Goal: Information Seeking & Learning: Learn about a topic

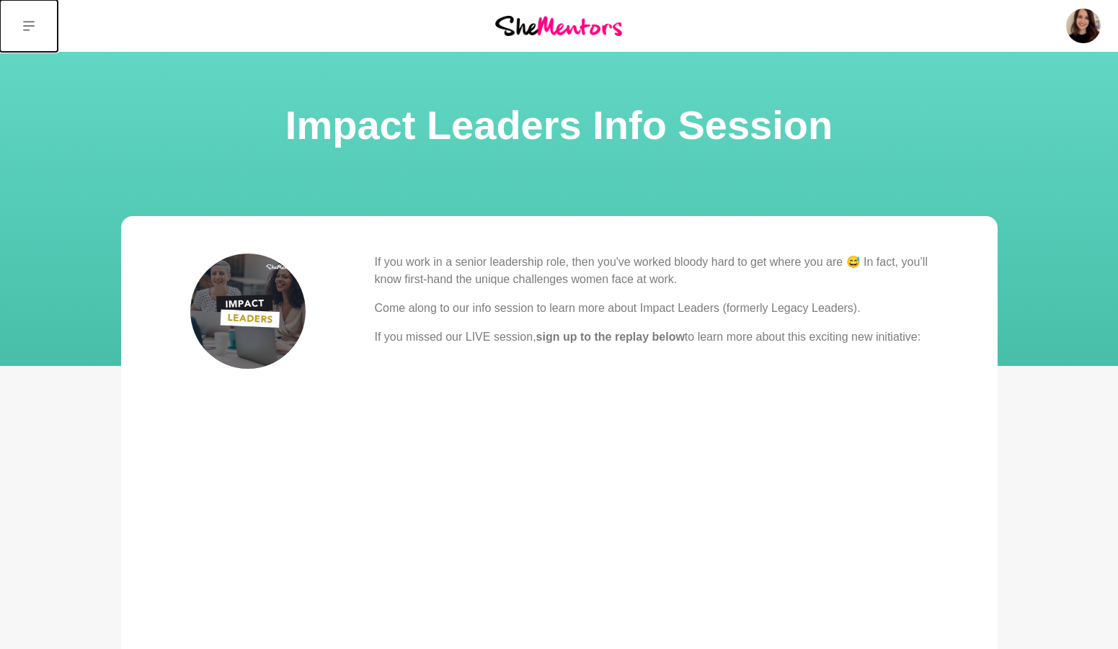
click at [20, 25] on button at bounding box center [29, 26] width 58 height 52
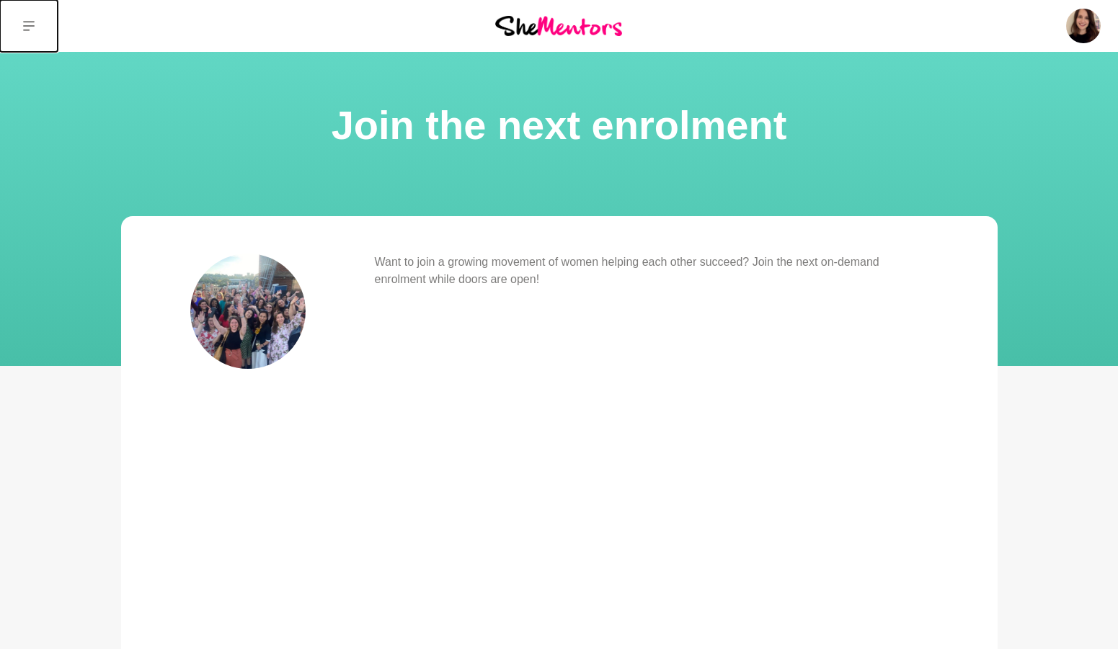
drag, startPoint x: 27, startPoint y: 25, endPoint x: 50, endPoint y: 31, distance: 24.5
click at [27, 25] on icon at bounding box center [29, 26] width 12 height 10
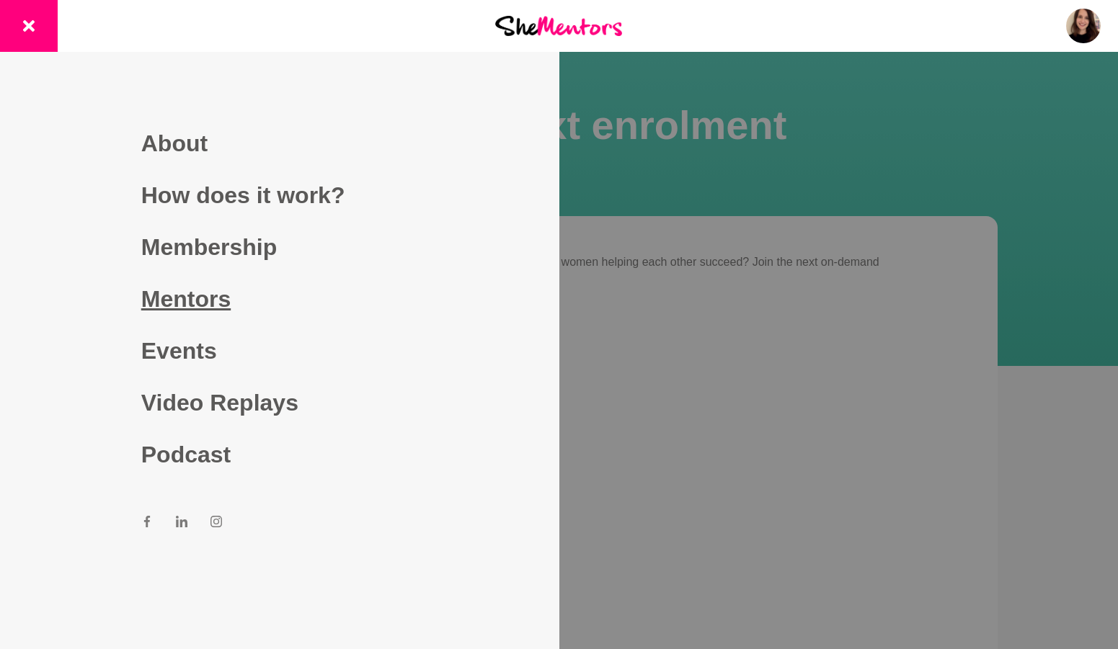
click at [223, 293] on link "Mentors" at bounding box center [279, 299] width 277 height 52
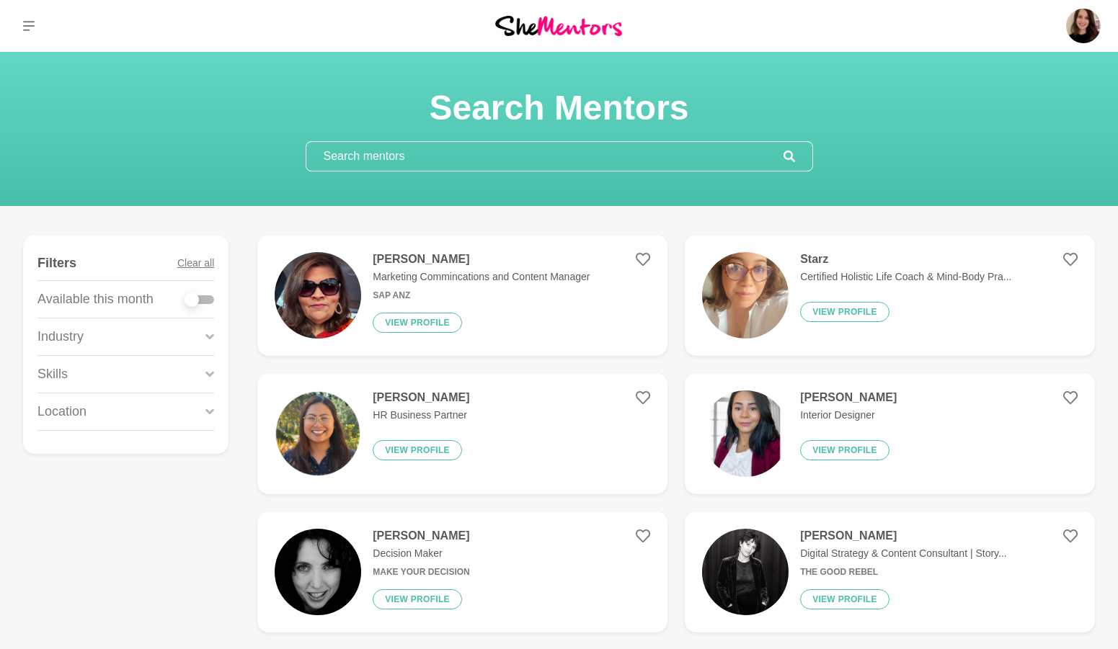
click at [366, 162] on input "text" at bounding box center [544, 156] width 477 height 29
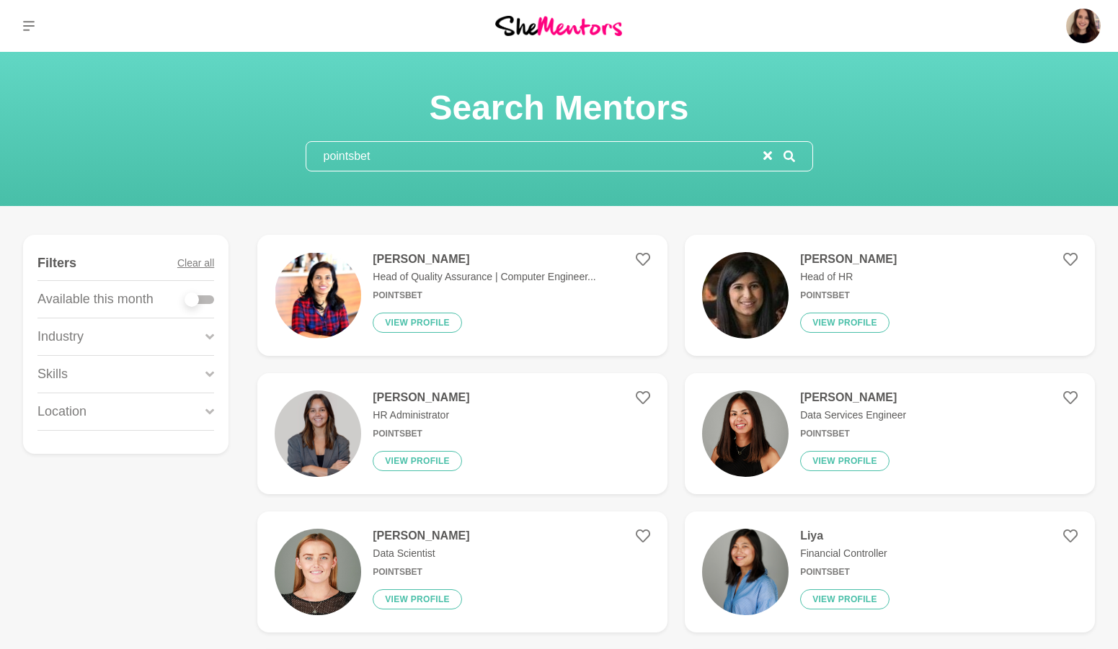
type input "pointsbet"
click at [191, 297] on div at bounding box center [191, 300] width 14 height 14
checkbox input "true"
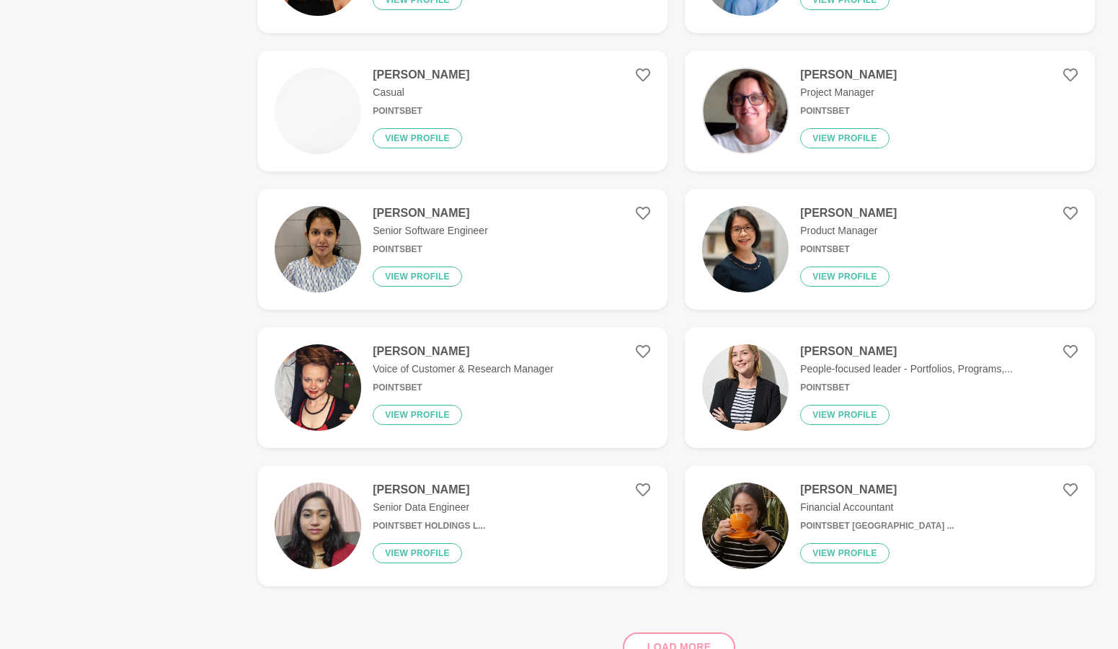
scroll to position [631, 0]
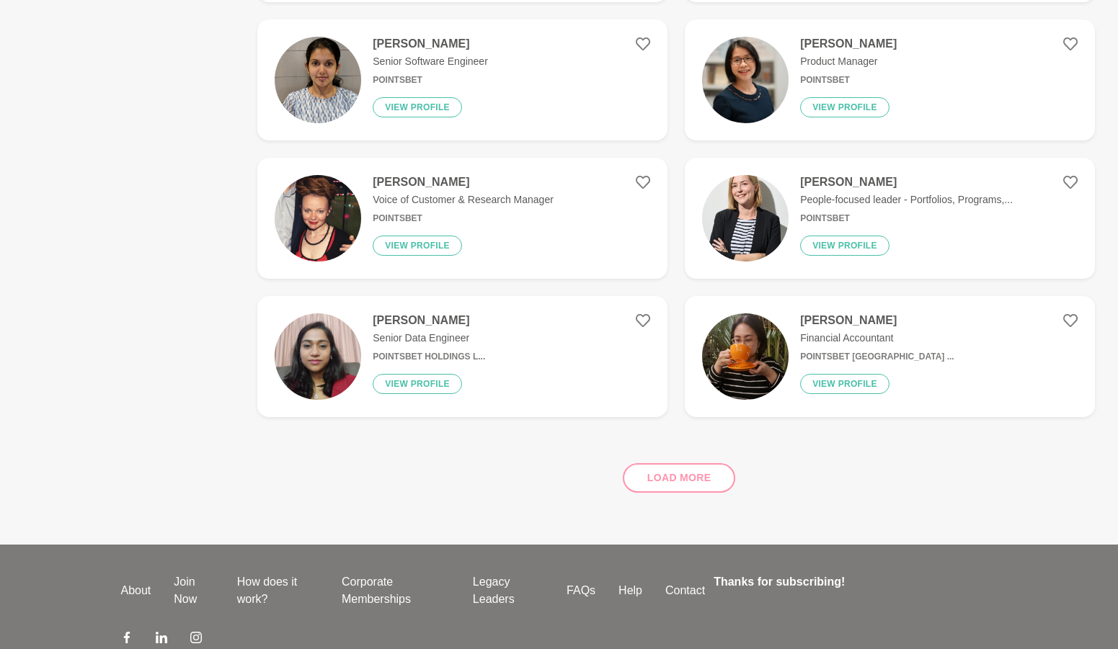
click at [312, 367] on img at bounding box center [318, 356] width 86 height 86
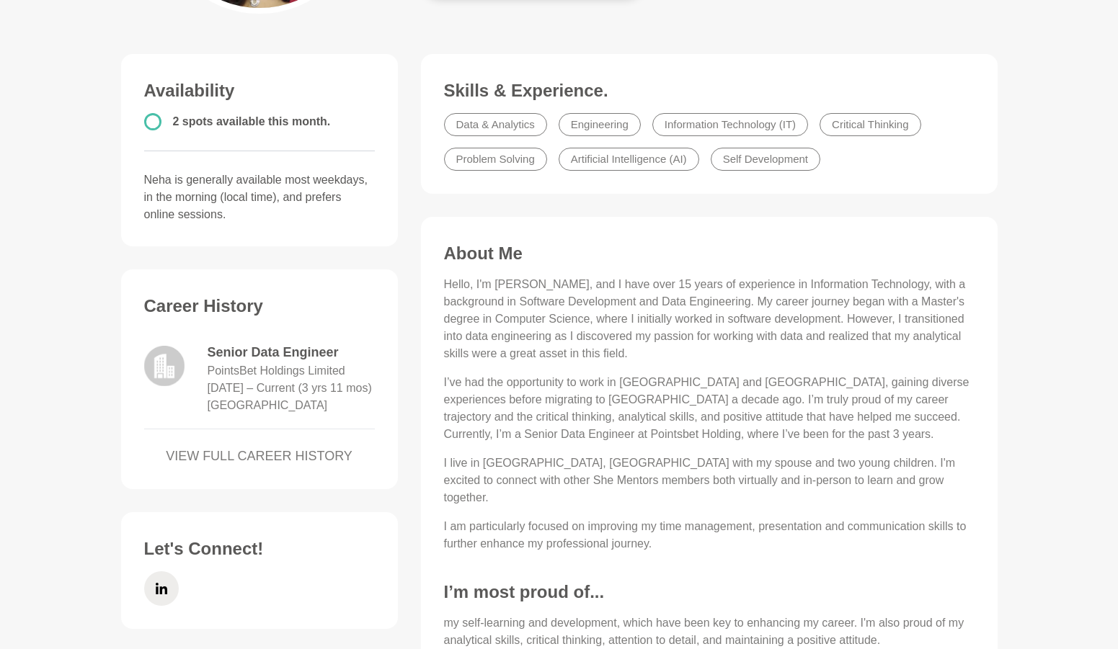
scroll to position [336, 0]
click at [460, 115] on li "Data & Analytics" at bounding box center [495, 123] width 103 height 23
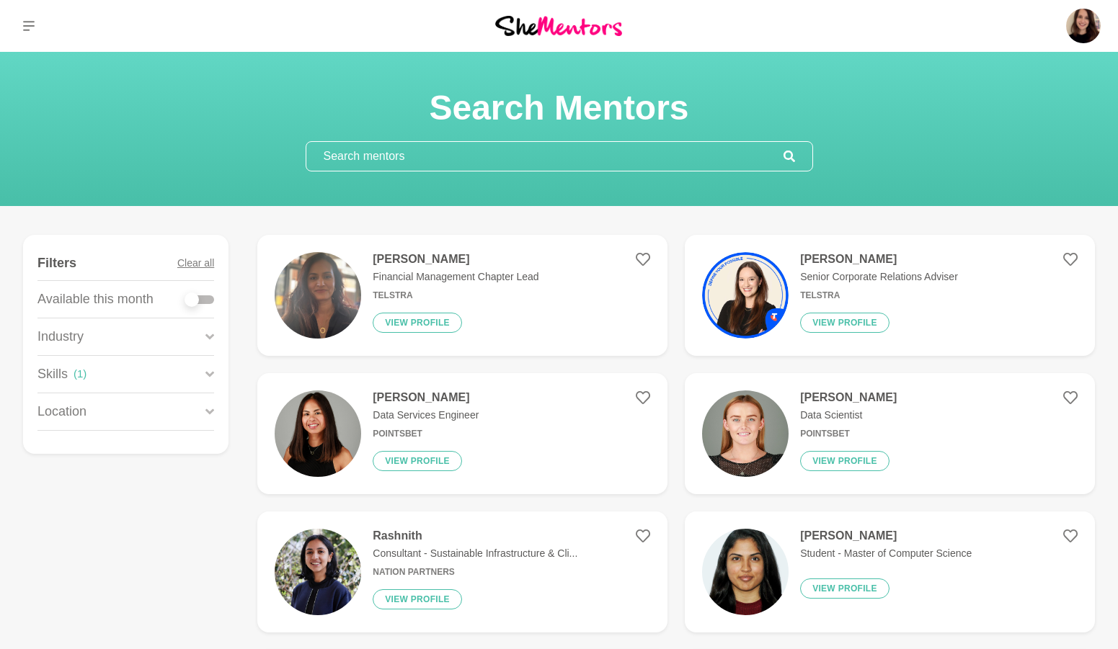
click at [362, 290] on div "Nirali Subnis Financial Management Chapter Lead Telstra View profile" at bounding box center [449, 295] width 177 height 86
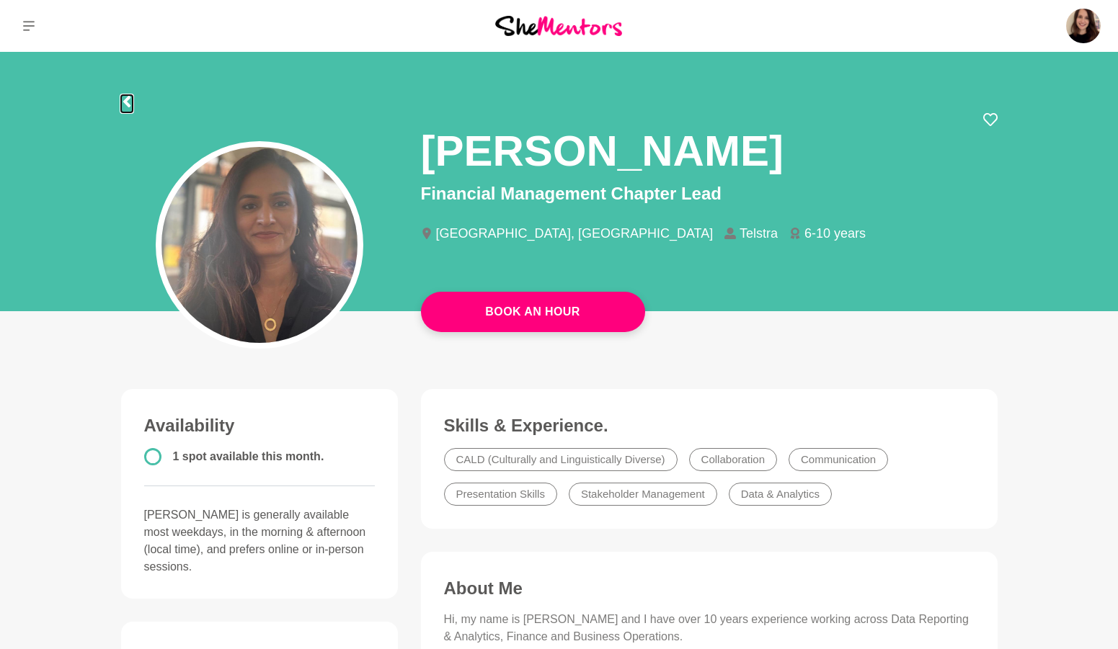
click at [124, 99] on icon at bounding box center [126, 102] width 7 height 12
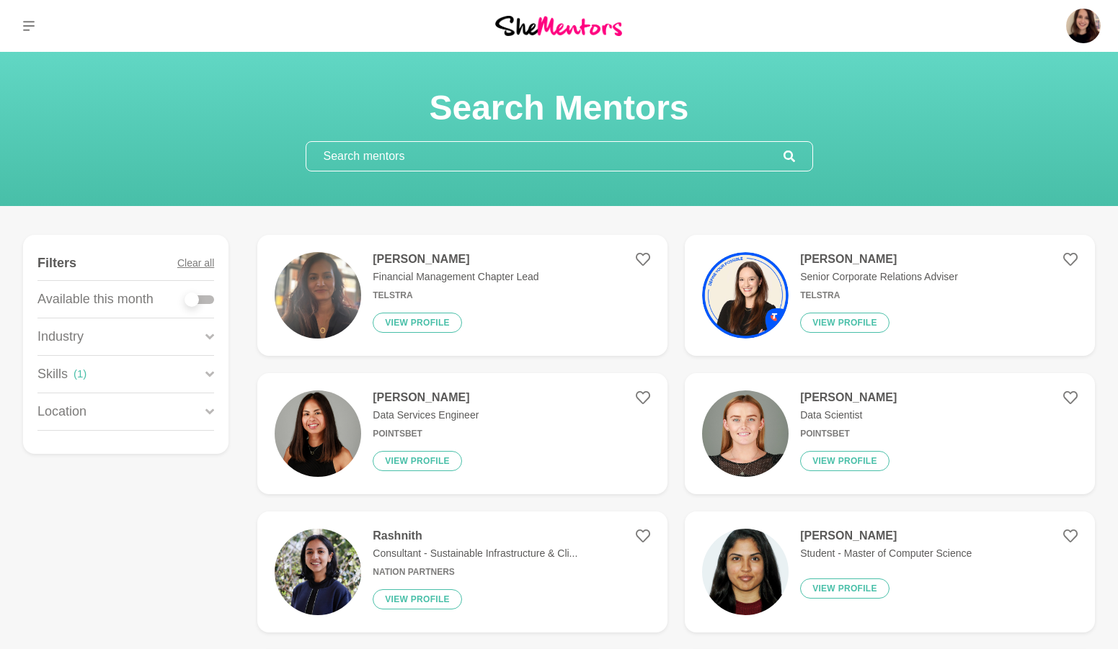
click at [342, 151] on input "text" at bounding box center [544, 156] width 477 height 29
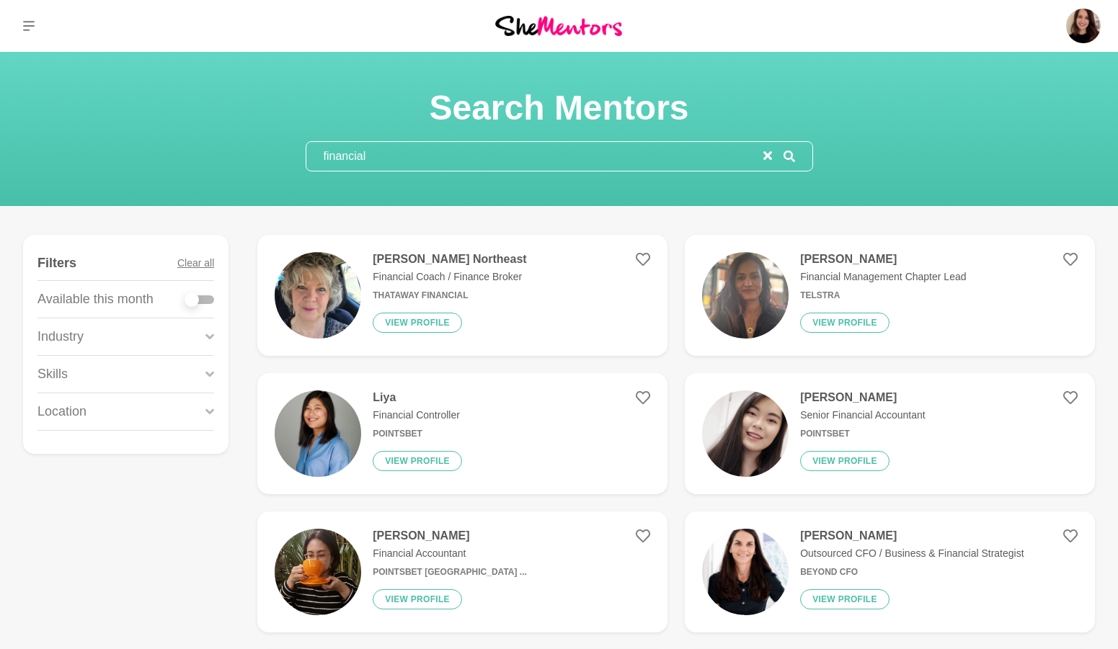
type input "financial"
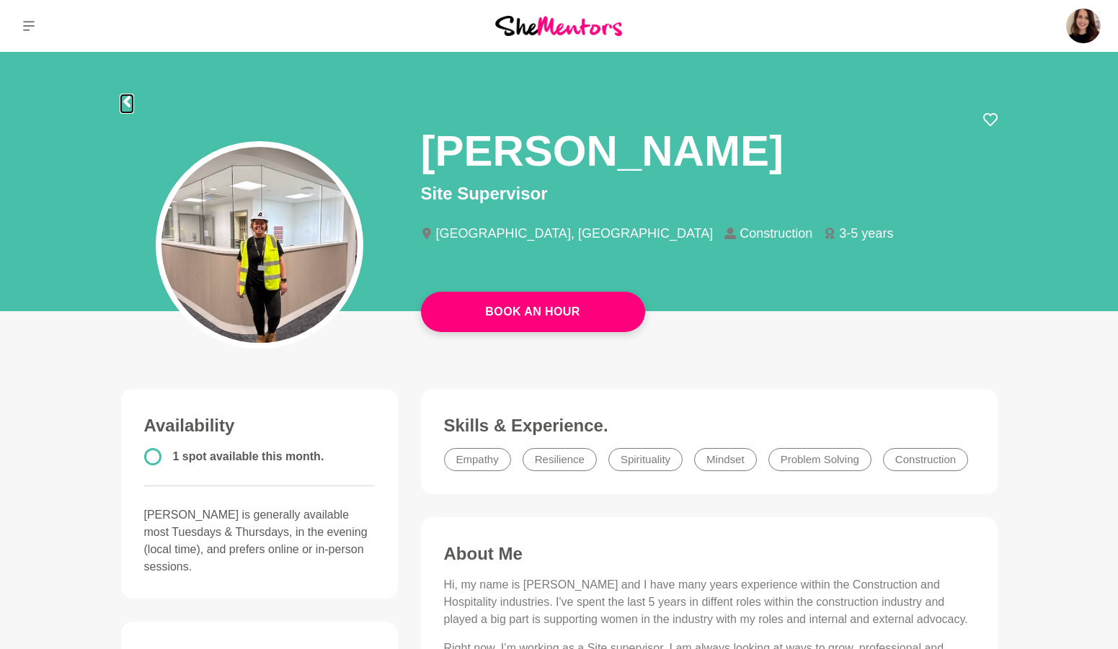
click at [126, 104] on icon at bounding box center [126, 102] width 7 height 12
click at [30, 30] on icon at bounding box center [29, 26] width 12 height 12
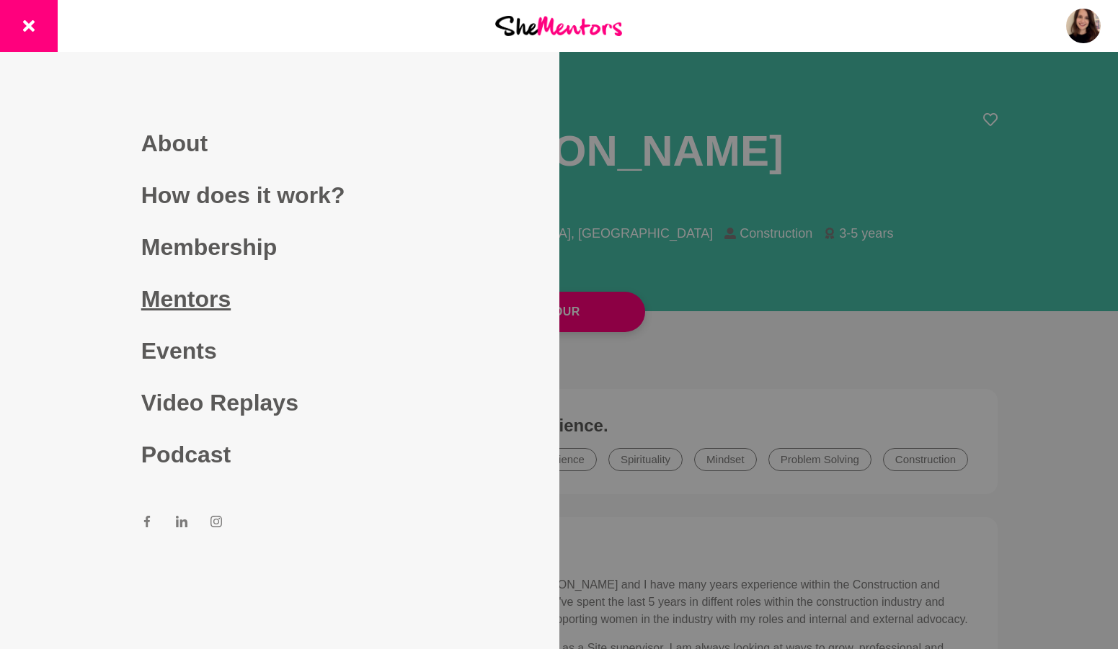
click at [212, 307] on link "Mentors" at bounding box center [279, 299] width 277 height 52
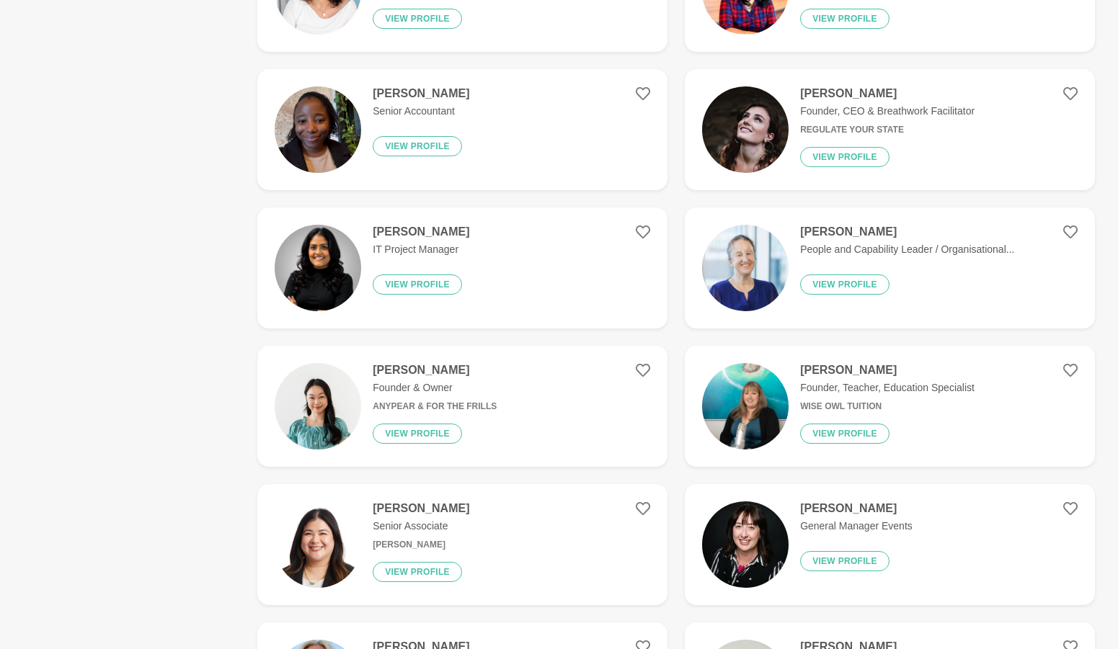
scroll to position [1139, 0]
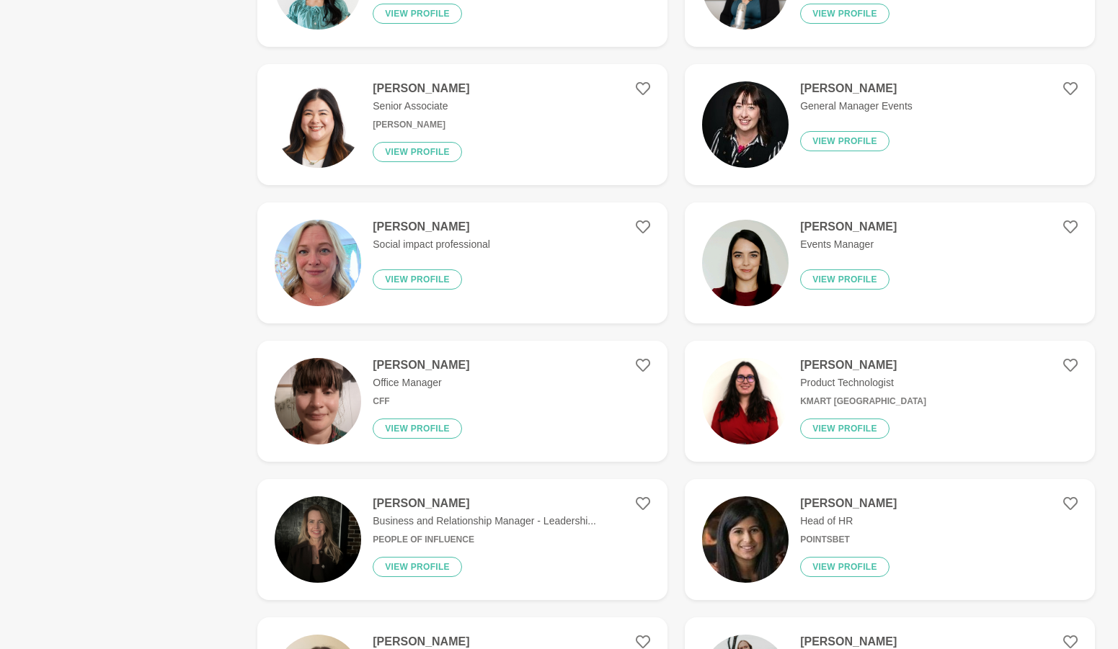
click at [304, 261] on img at bounding box center [318, 263] width 86 height 86
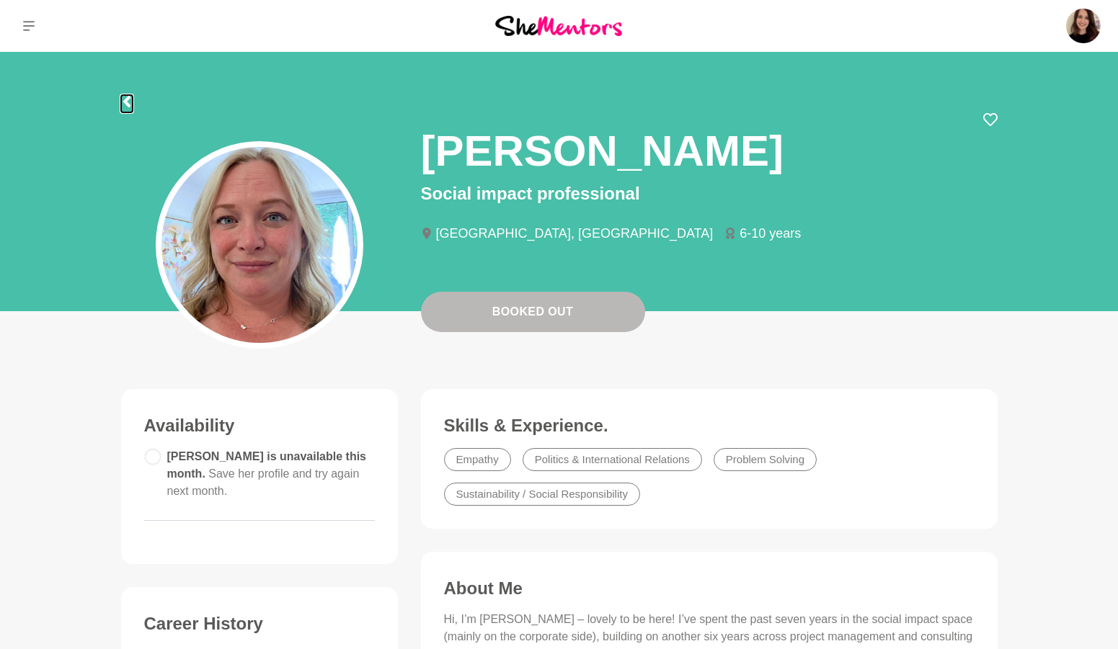
click at [128, 102] on icon at bounding box center [127, 102] width 12 height 12
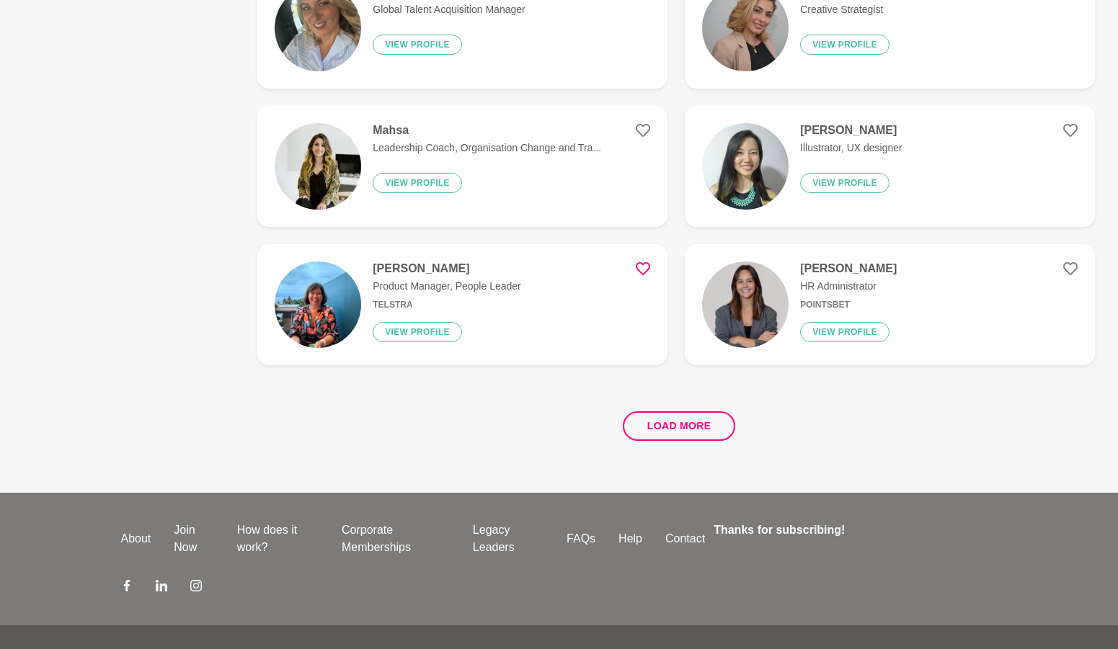
scroll to position [2653, 0]
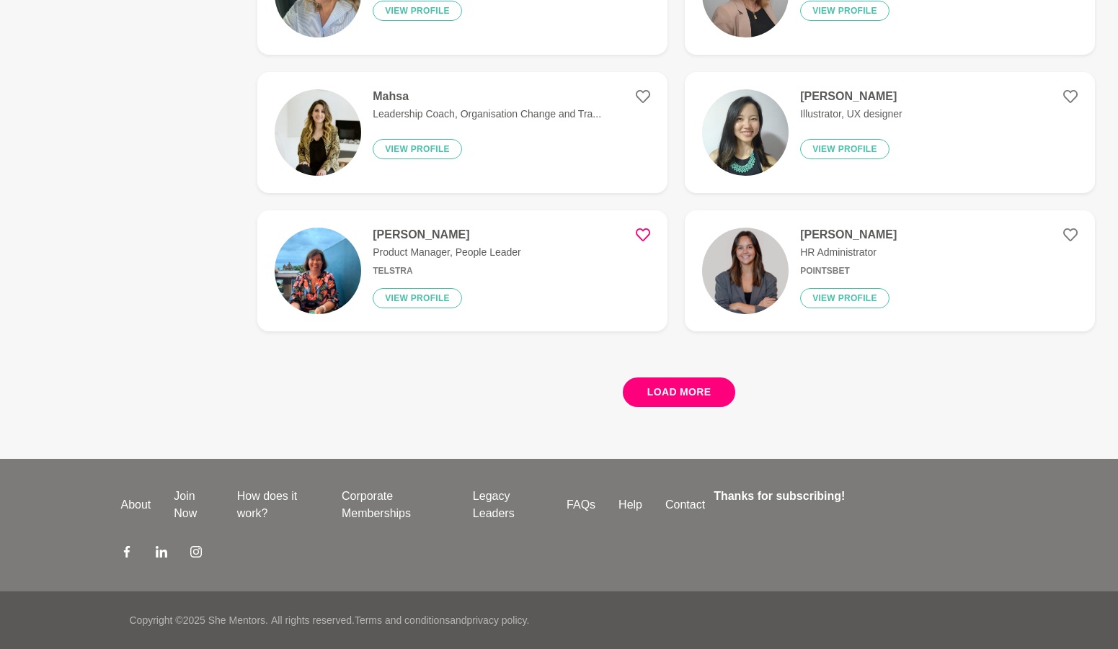
click at [637, 398] on button "Load more" at bounding box center [679, 393] width 113 height 30
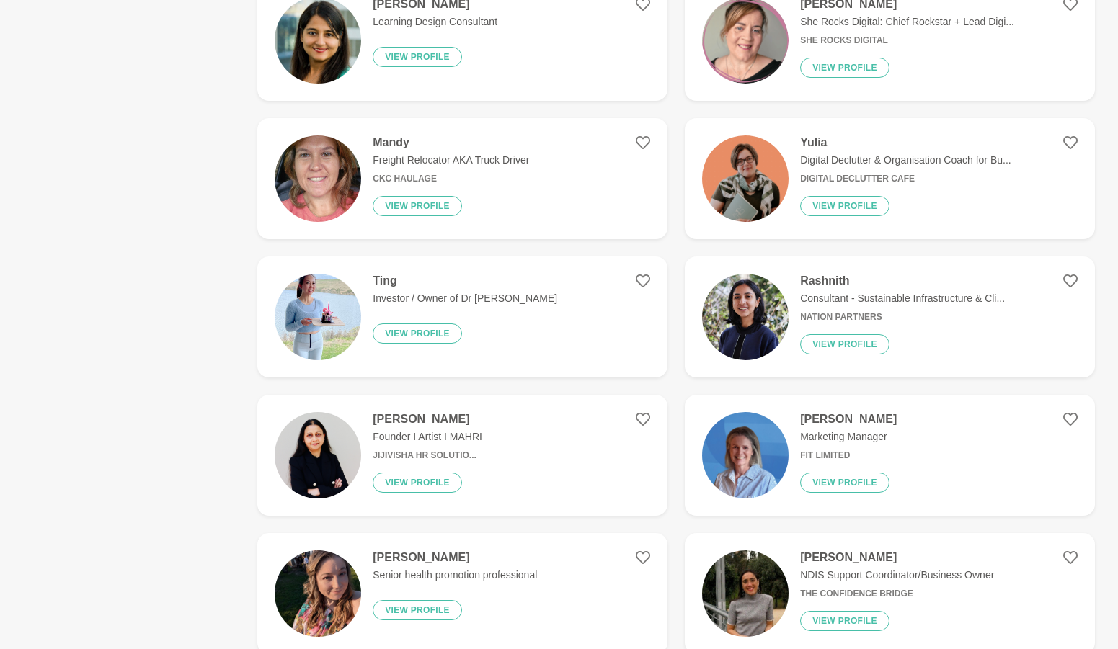
scroll to position [5360, 0]
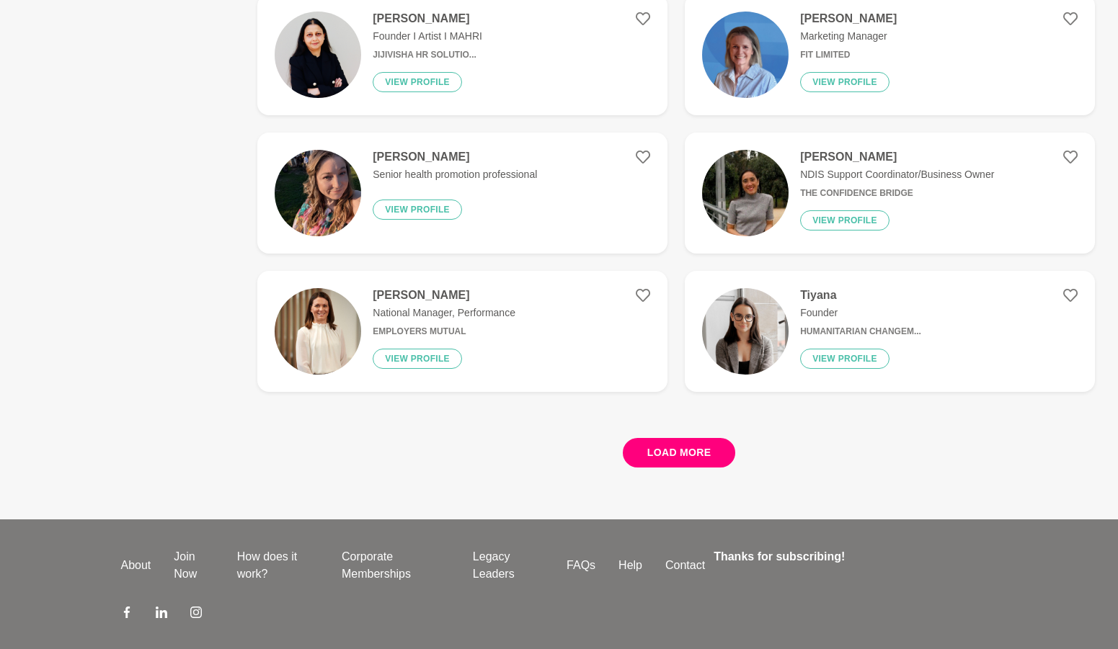
click at [713, 453] on button "Load more" at bounding box center [679, 453] width 113 height 30
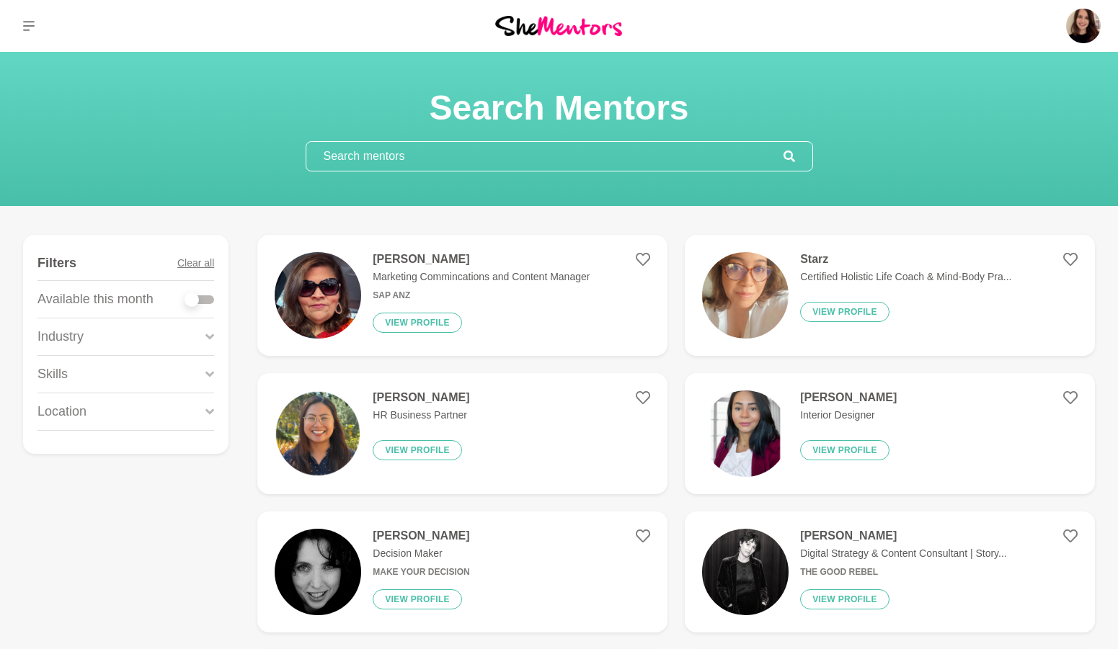
click at [86, 375] on div "Skills" at bounding box center [125, 374] width 177 height 37
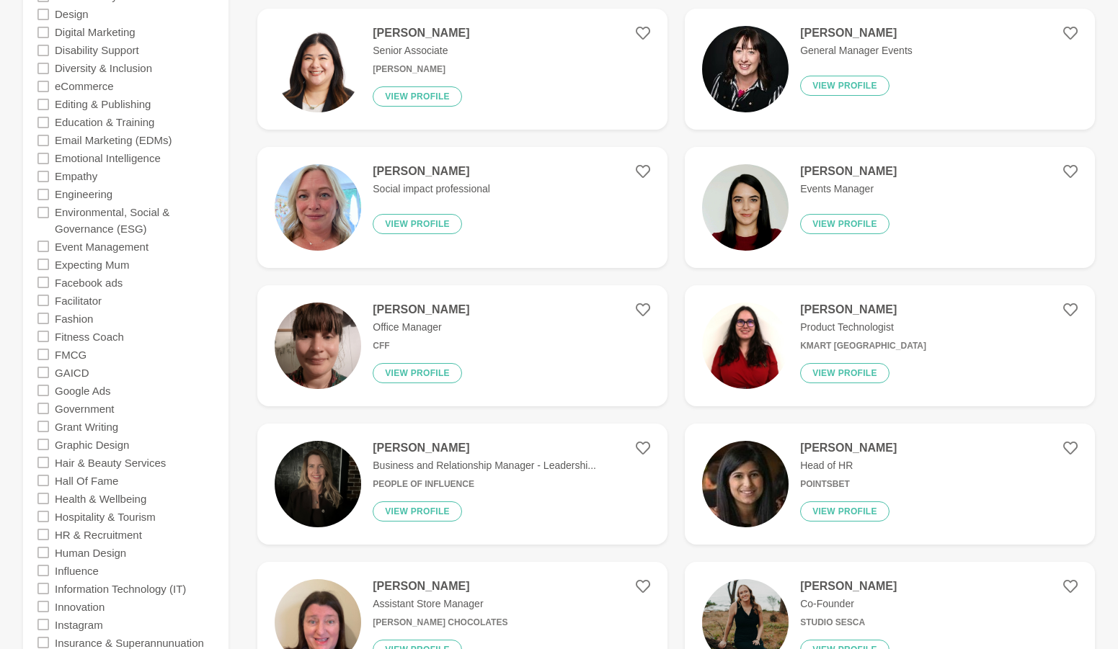
scroll to position [1696, 0]
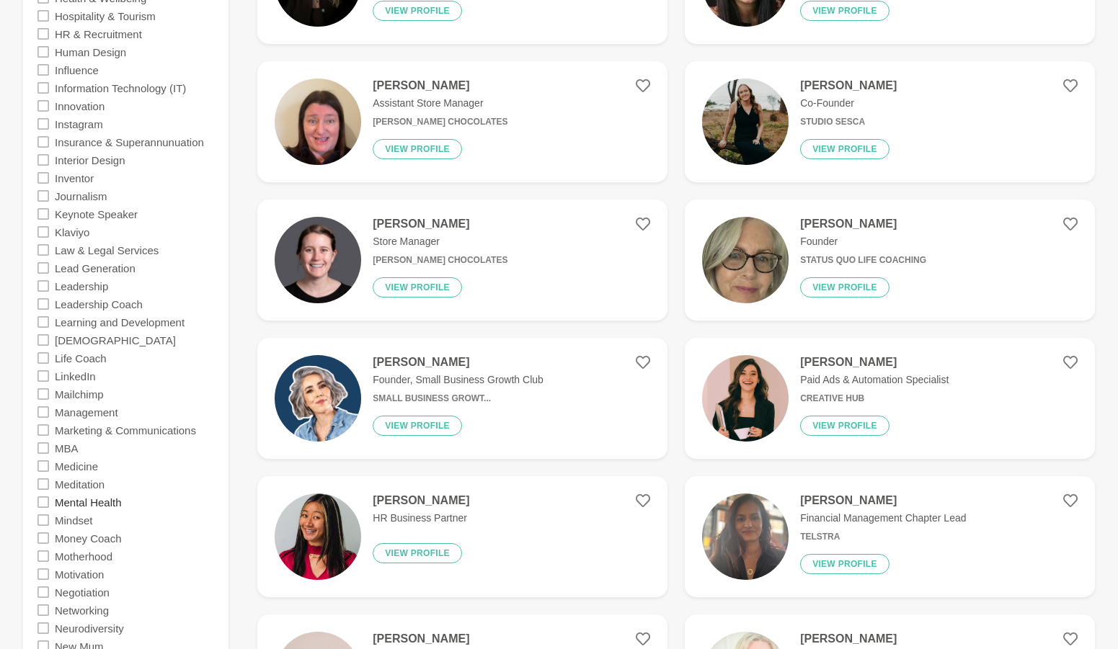
click at [102, 504] on label "Mental Health" at bounding box center [88, 502] width 67 height 18
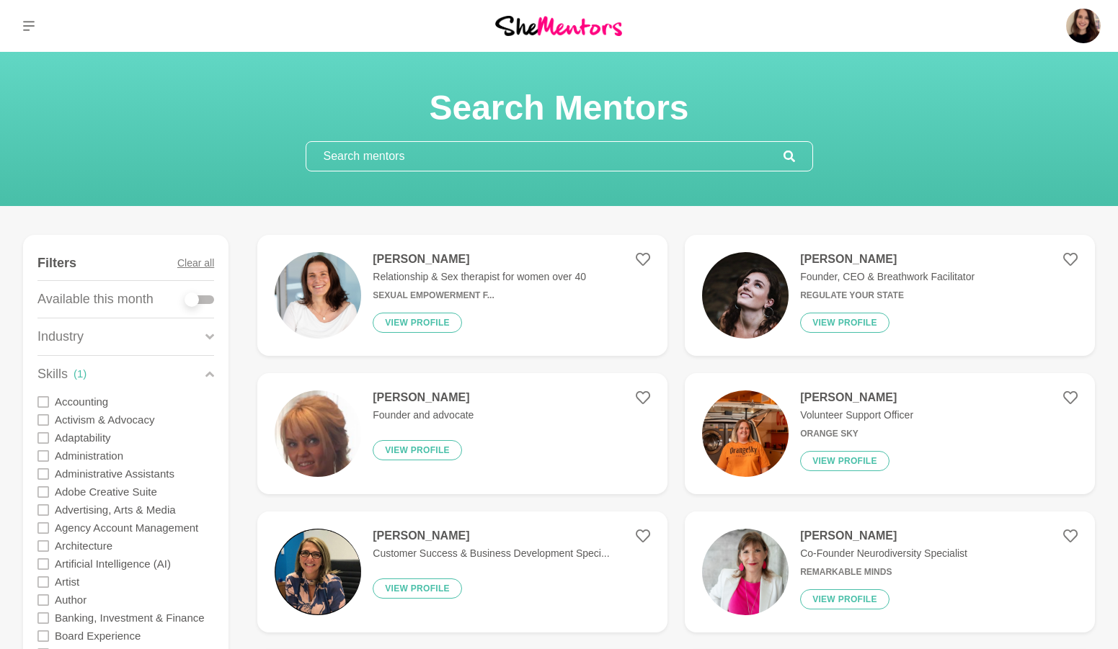
click at [405, 164] on input "text" at bounding box center [544, 156] width 477 height 29
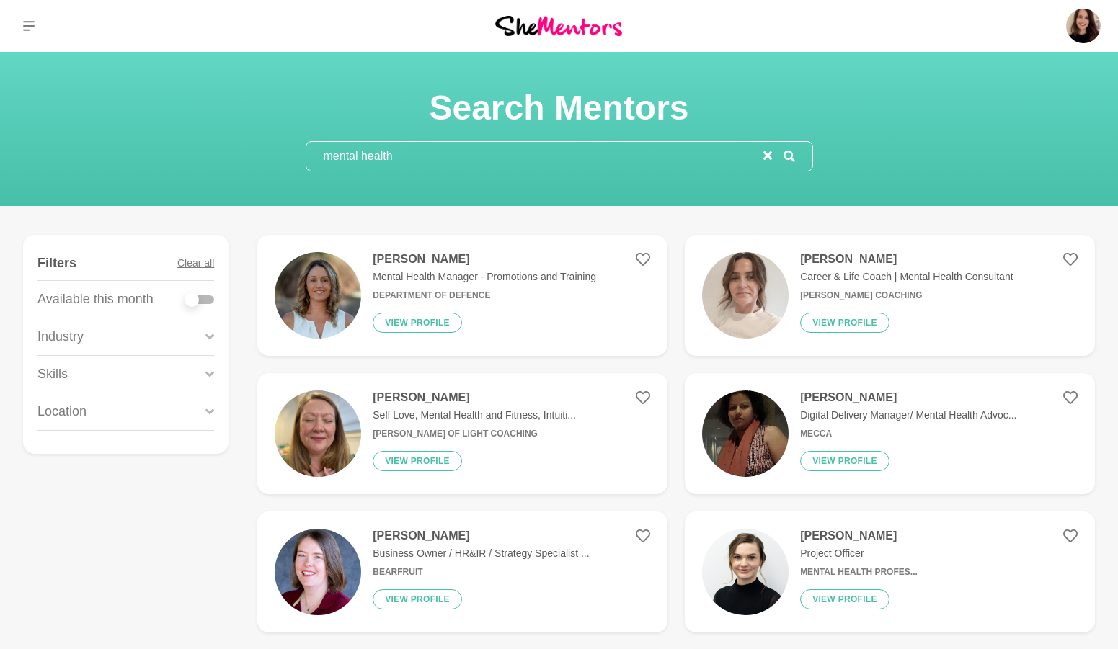
type input "mental health"
click at [200, 299] on div at bounding box center [199, 299] width 29 height 9
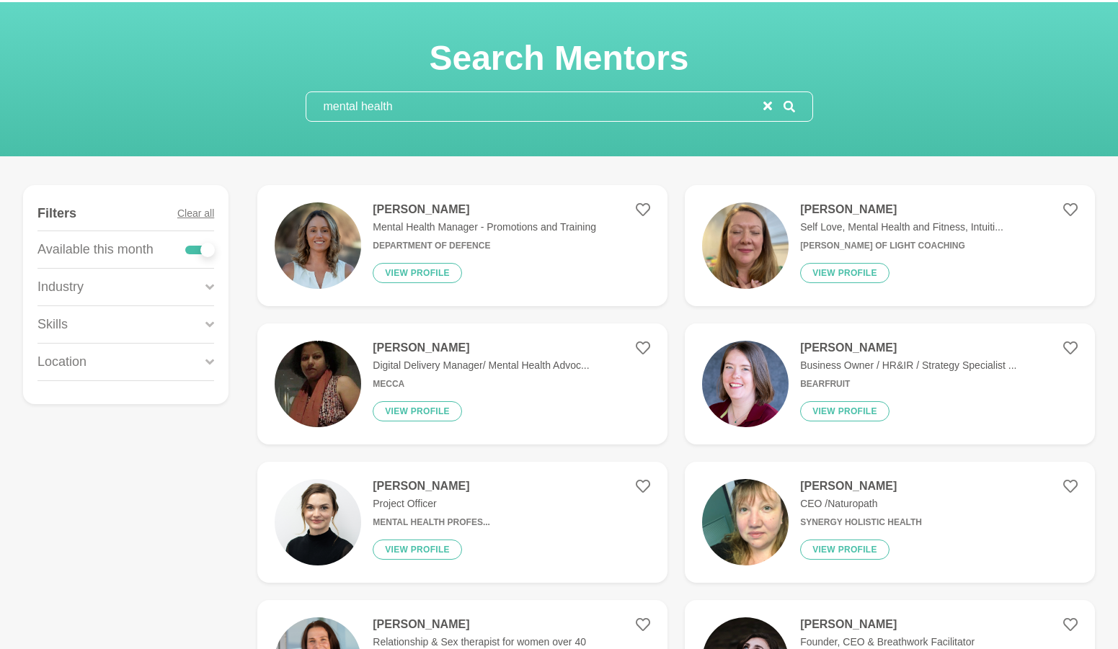
scroll to position [114, 0]
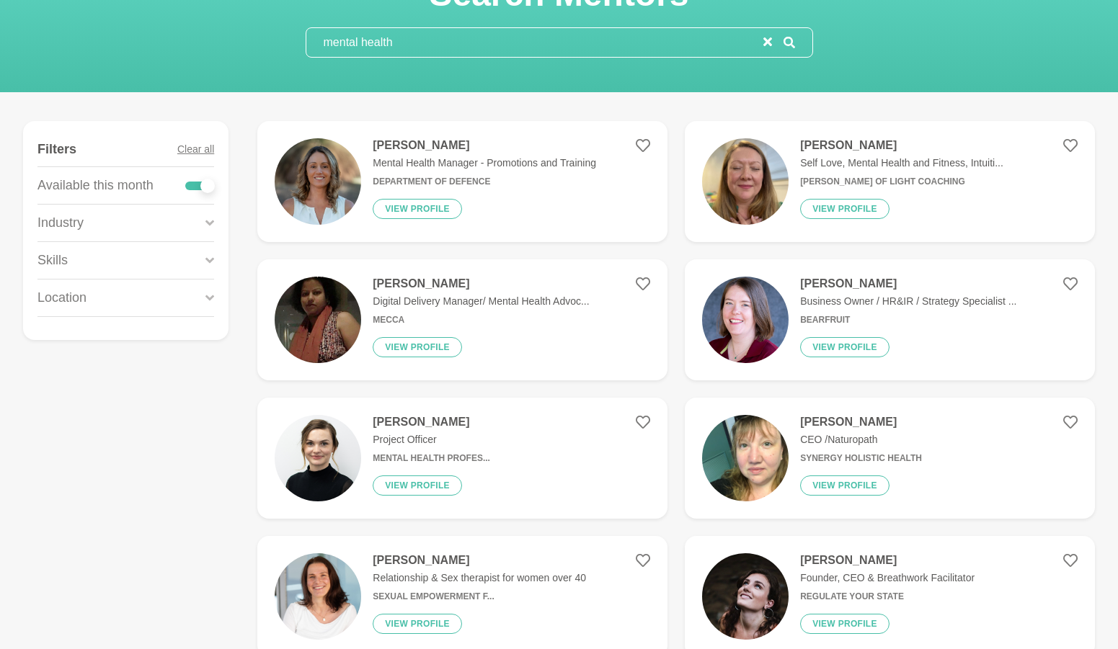
click at [198, 182] on div at bounding box center [199, 186] width 29 height 9
checkbox input "false"
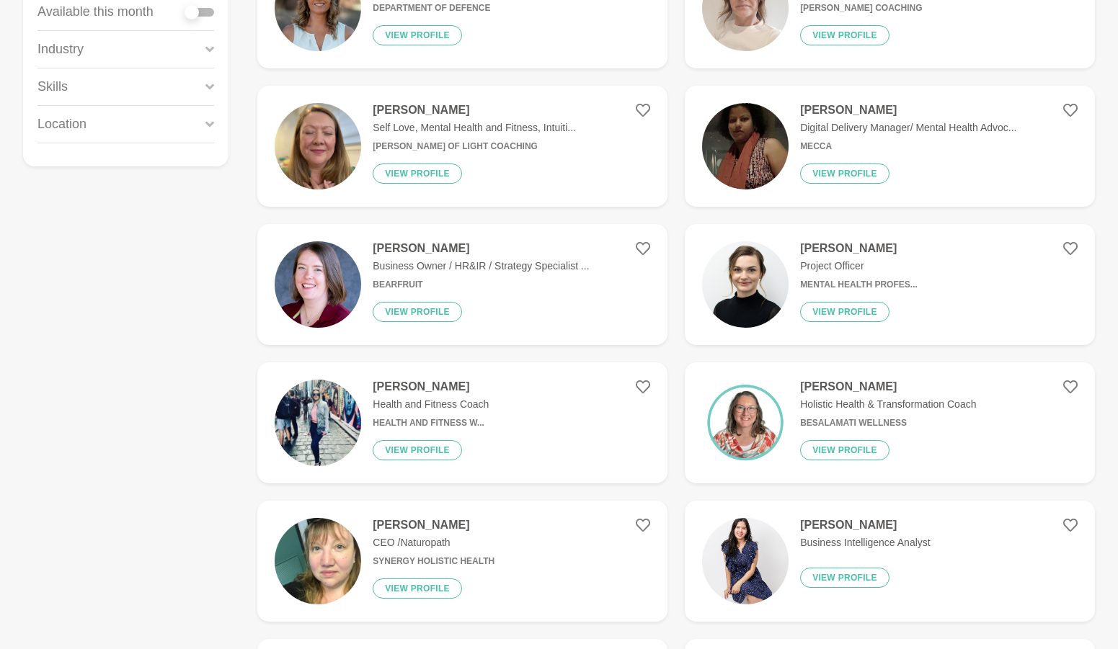
scroll to position [288, 0]
click at [767, 282] on img at bounding box center [745, 284] width 86 height 86
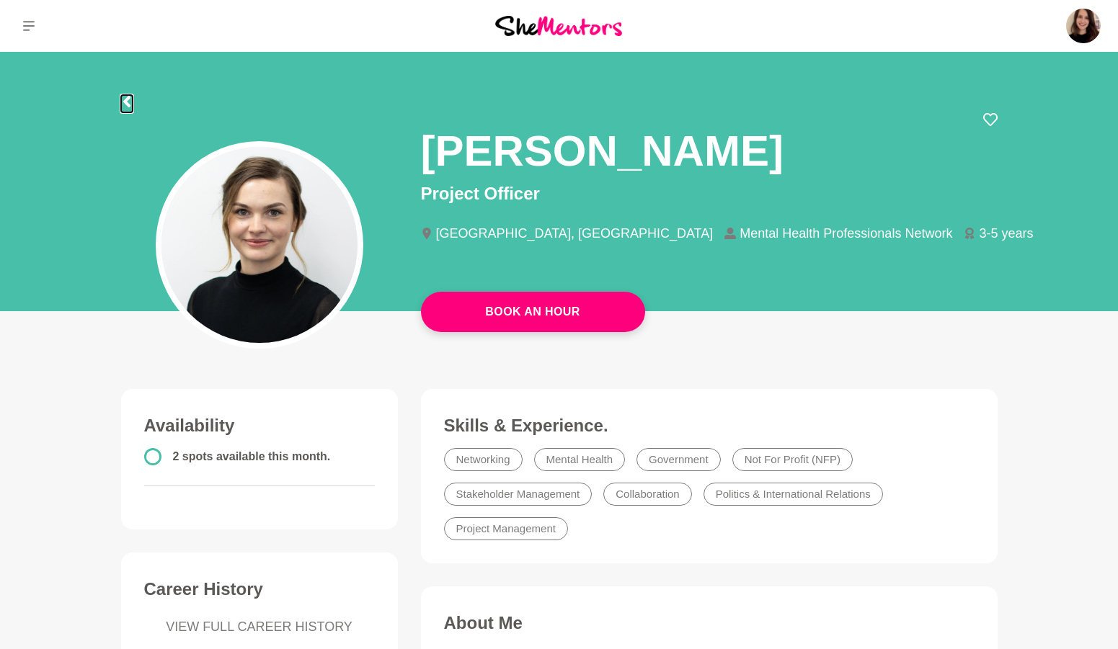
click at [130, 103] on icon at bounding box center [127, 102] width 12 height 12
click at [125, 97] on icon at bounding box center [127, 102] width 12 height 12
click at [130, 97] on icon at bounding box center [127, 102] width 12 height 12
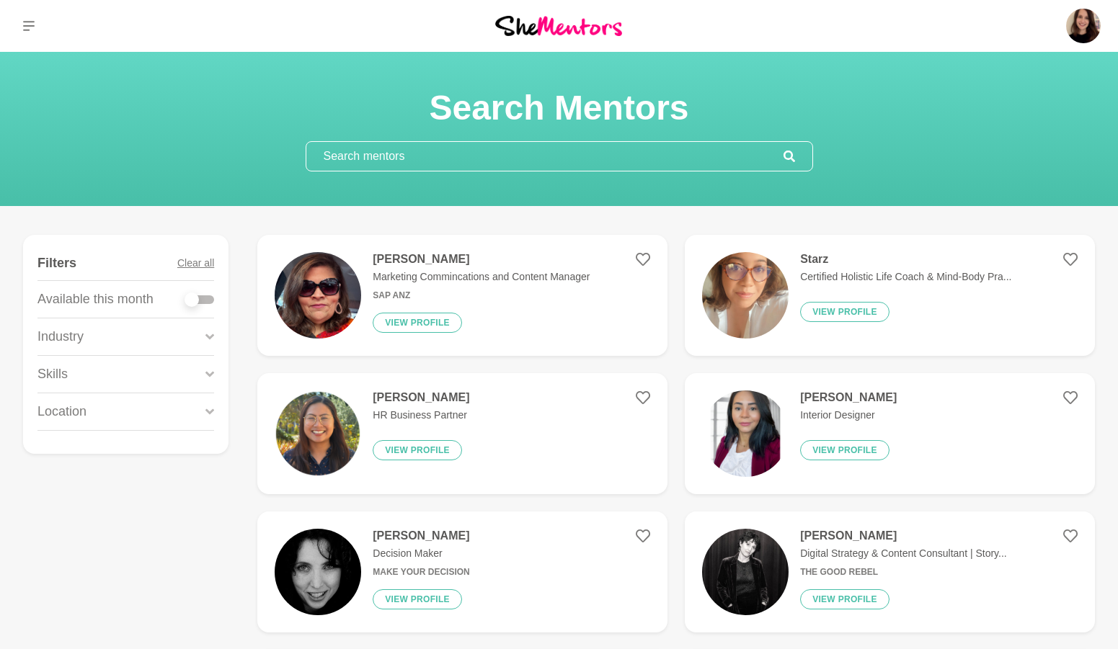
click at [410, 152] on input "text" at bounding box center [544, 156] width 477 height 29
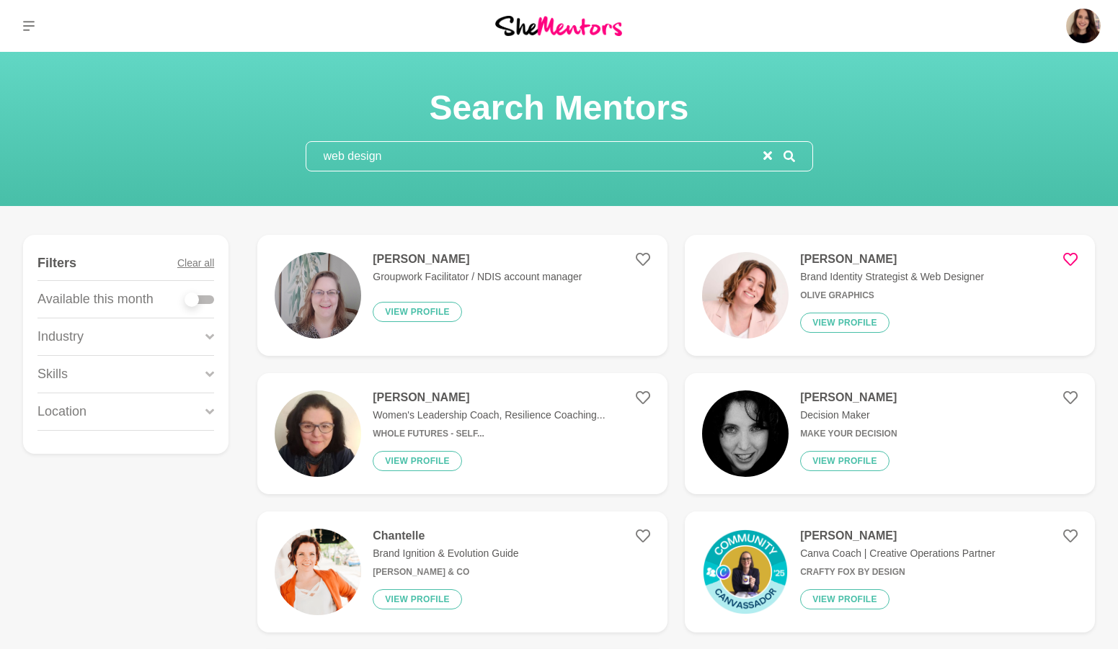
type input "web design"
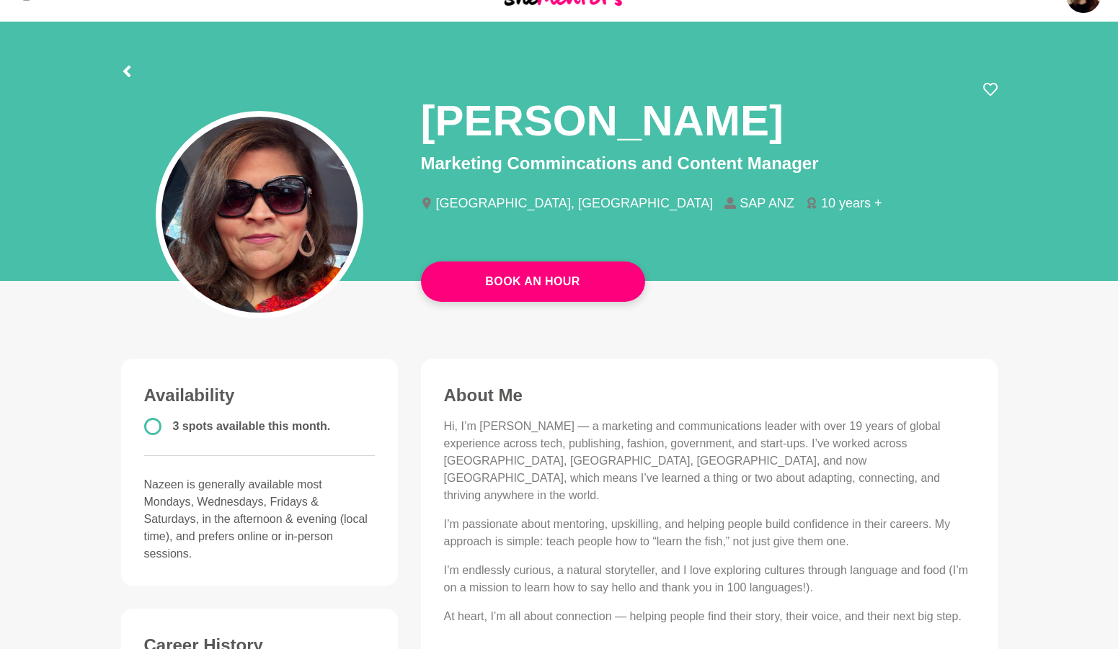
scroll to position [97, 0]
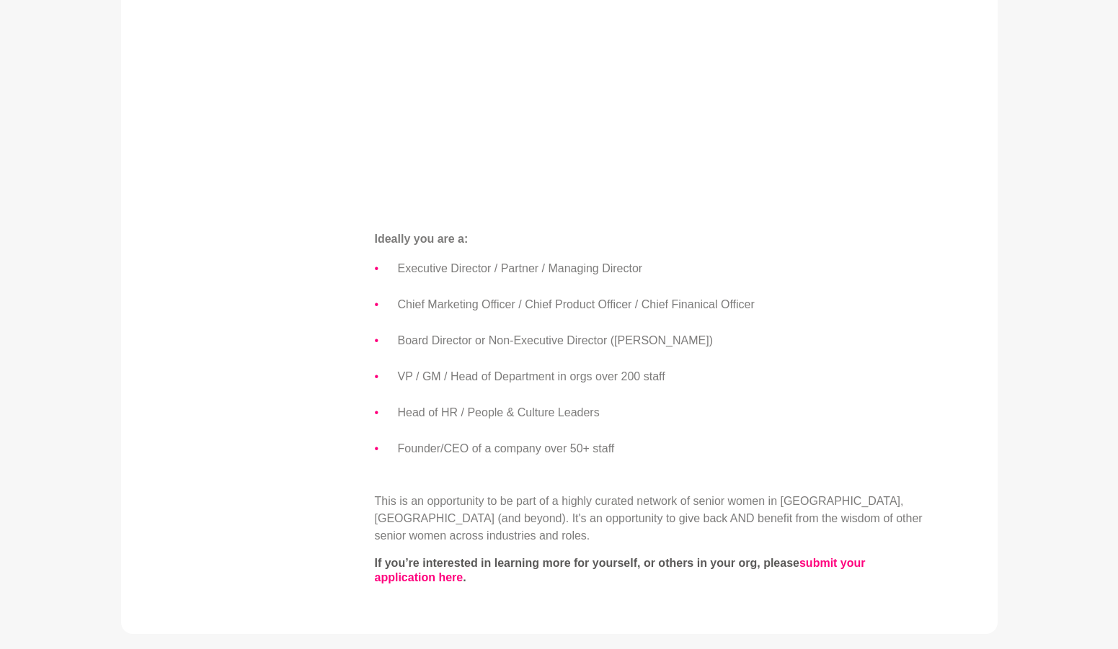
scroll to position [721, 0]
